Goal: Use online tool/utility: Utilize a website feature to perform a specific function

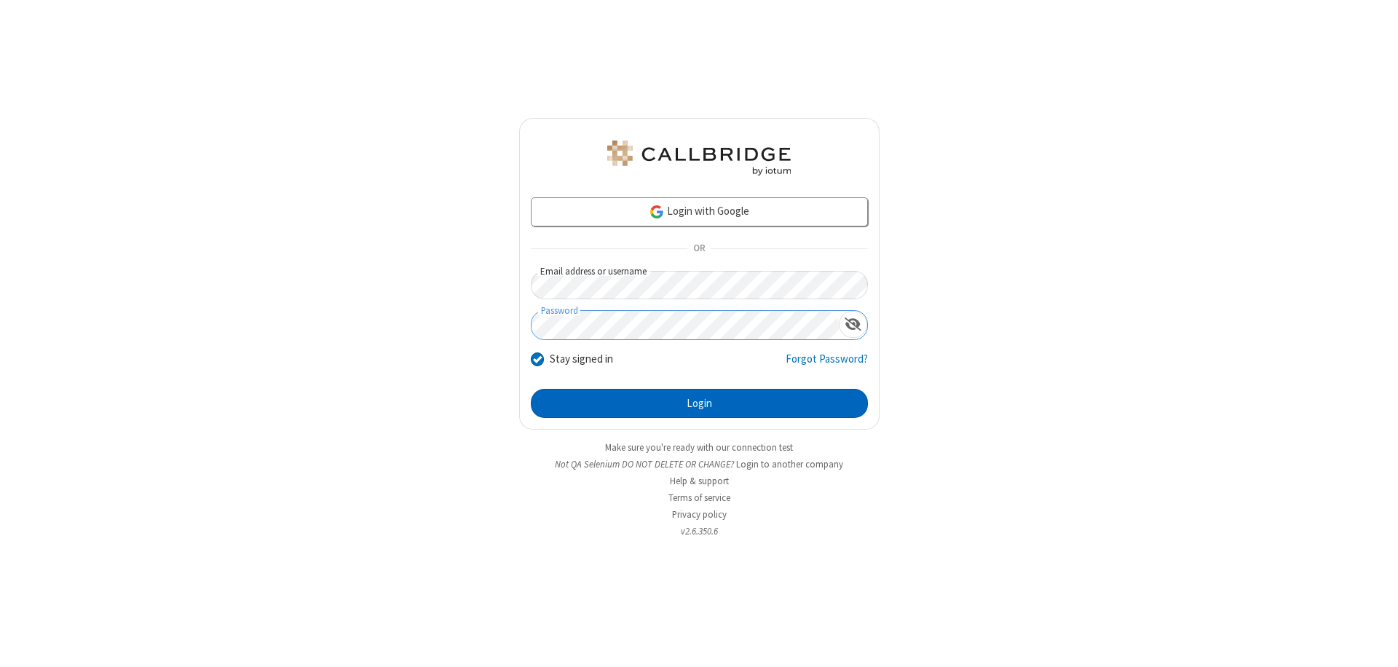
click at [699, 403] on button "Login" at bounding box center [699, 403] width 337 height 29
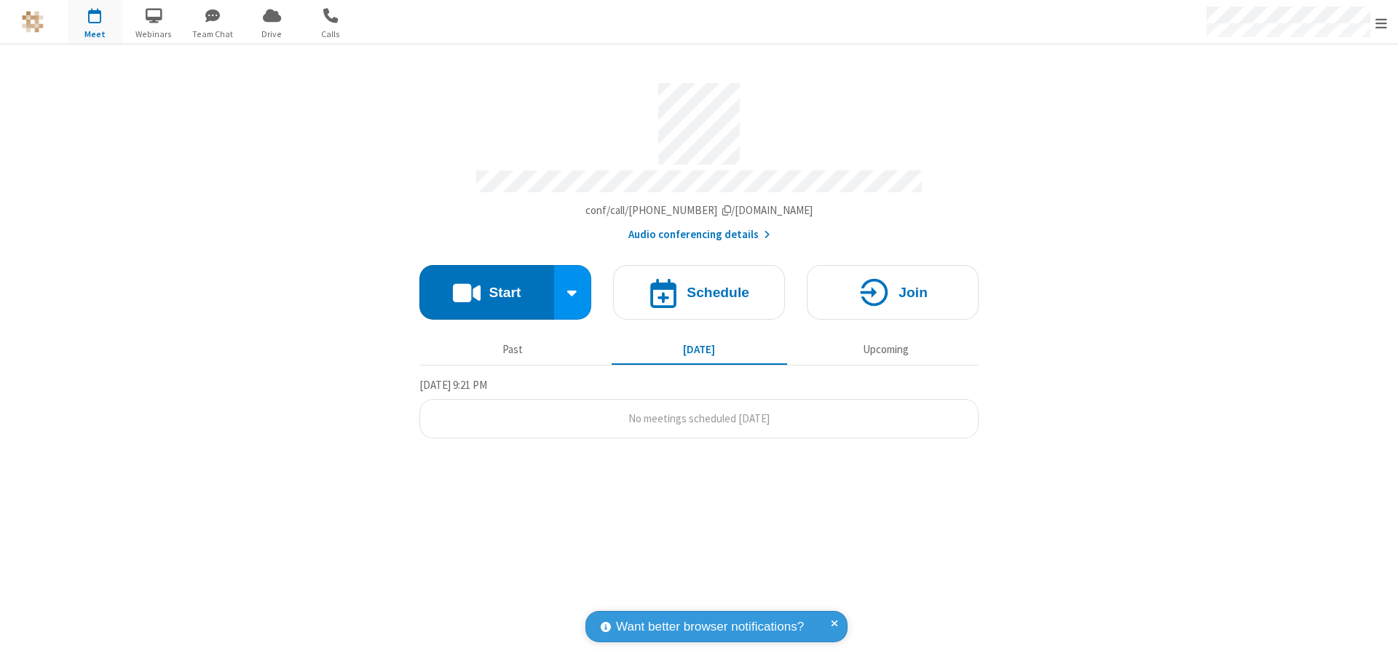
click at [486, 285] on button "Start" at bounding box center [486, 292] width 135 height 55
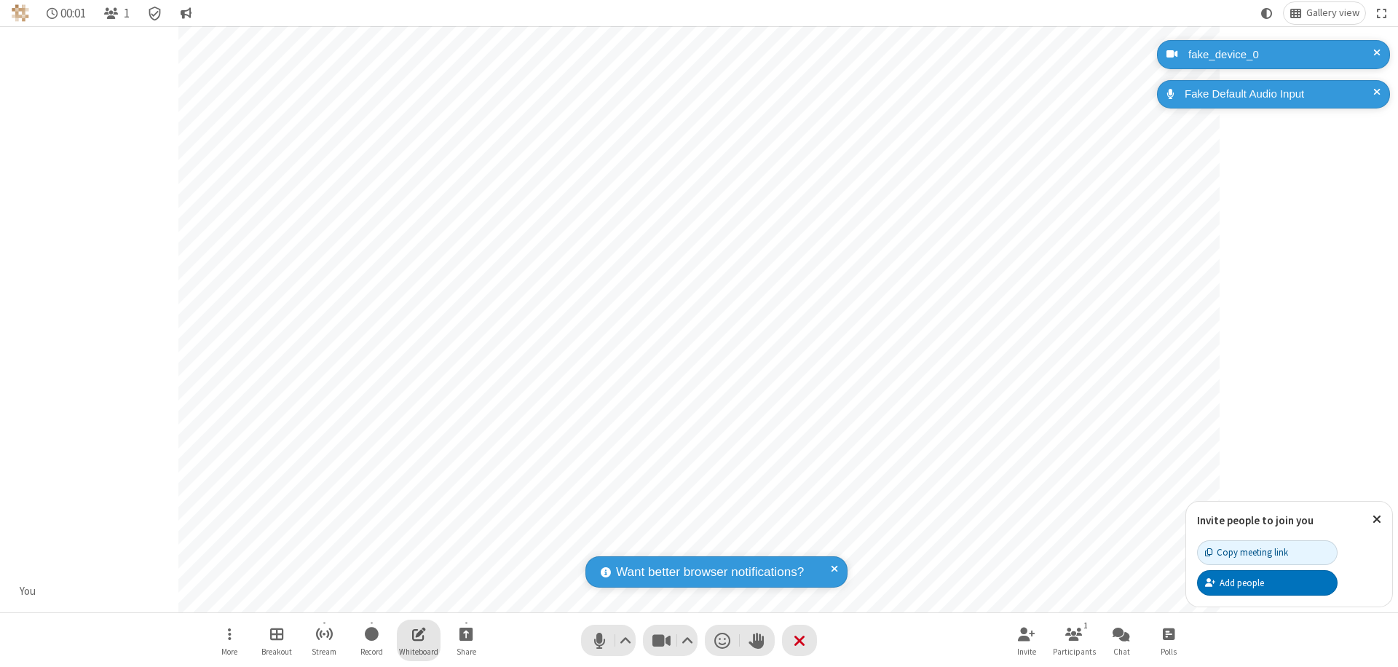
click at [419, 633] on span "Open shared whiteboard" at bounding box center [419, 634] width 14 height 18
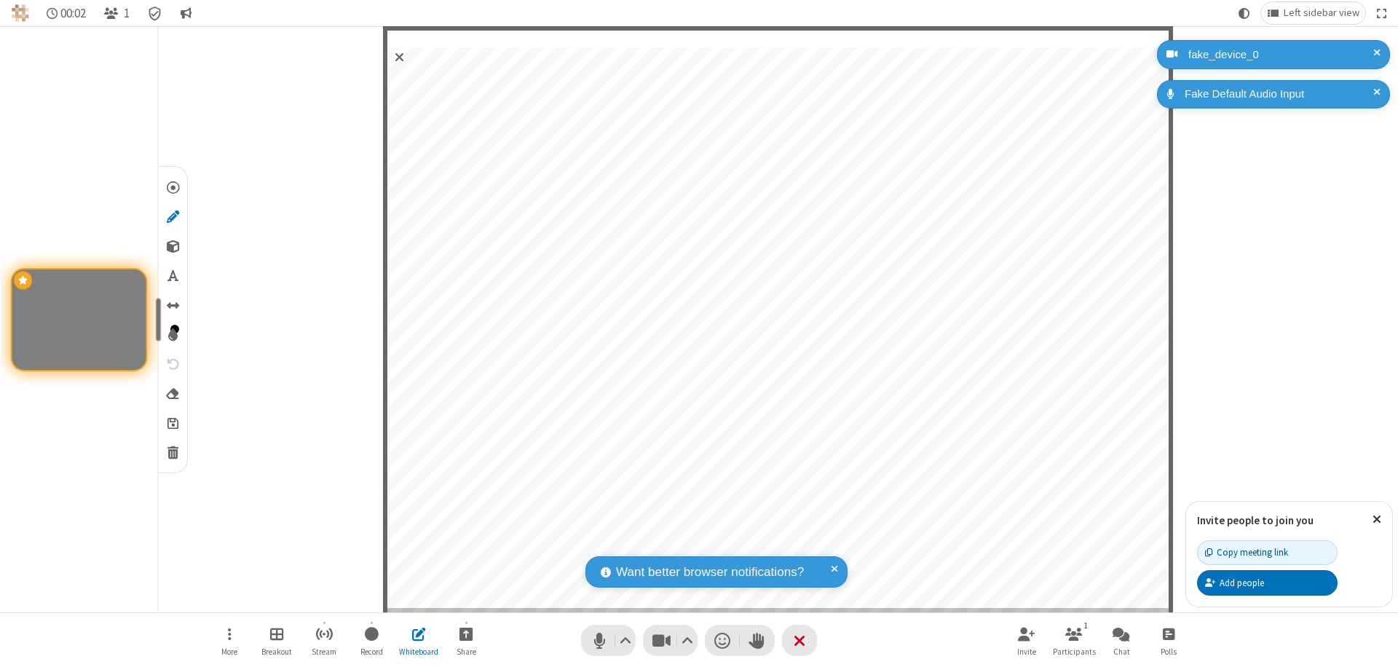
click at [172, 422] on span "Save" at bounding box center [172, 422] width 11 height 15
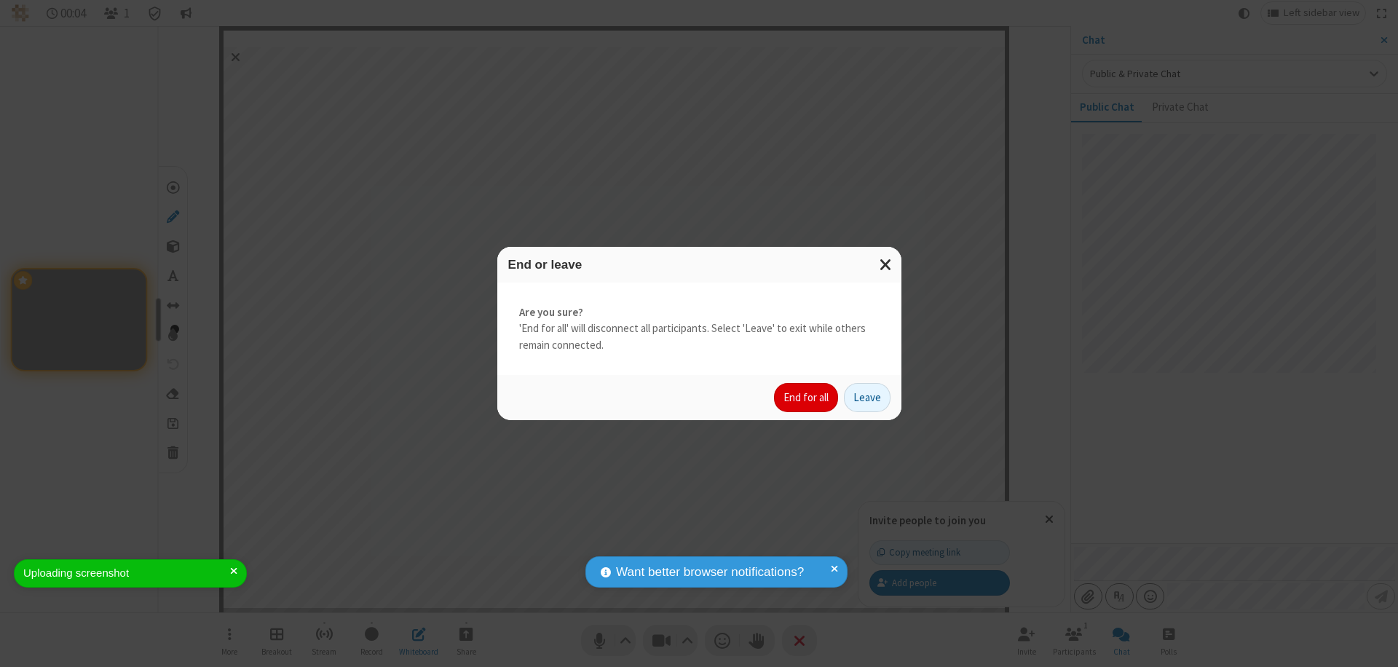
click at [807, 398] on button "End for all" at bounding box center [806, 397] width 64 height 29
